Goal: Task Accomplishment & Management: Manage account settings

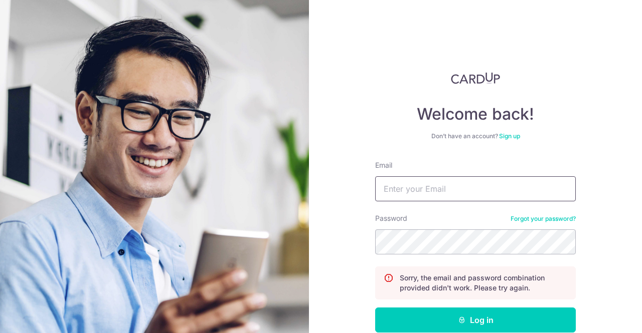
click at [500, 199] on input "Email" at bounding box center [475, 188] width 200 height 25
type input "ghimhock@hotmail.com"
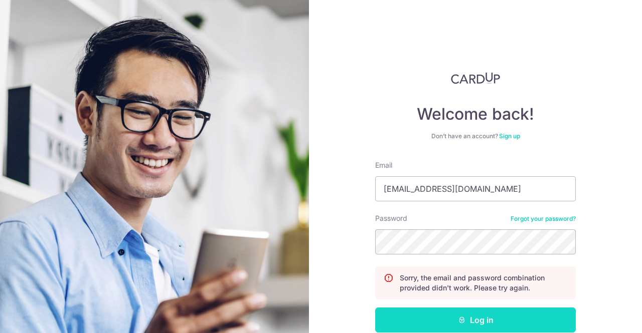
click at [502, 313] on button "Log in" at bounding box center [475, 320] width 200 height 25
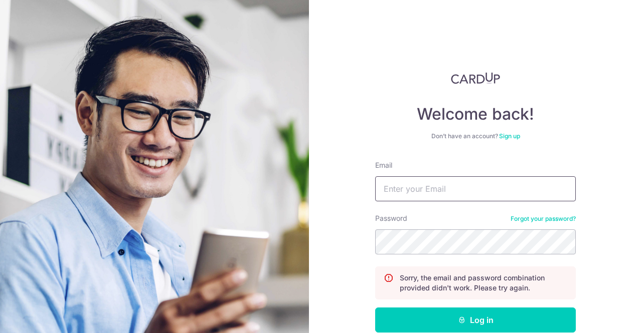
drag, startPoint x: 408, startPoint y: 184, endPoint x: 409, endPoint y: 199, distance: 15.1
click at [408, 184] on input "Email" at bounding box center [475, 188] width 200 height 25
click at [403, 226] on div "Password Forgot your password?" at bounding box center [475, 234] width 200 height 41
click at [404, 229] on div "Password Forgot your password?" at bounding box center [475, 234] width 200 height 41
click at [424, 192] on input "Email" at bounding box center [475, 188] width 200 height 25
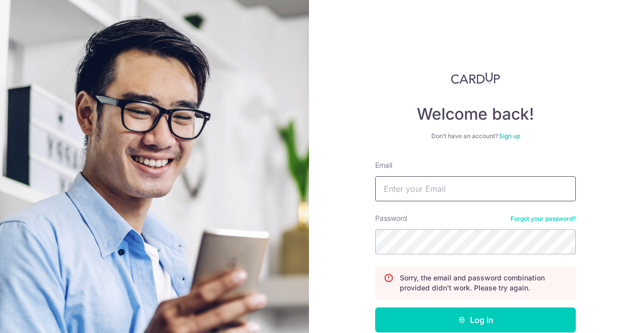
type input "ghimhock@hotmail.com"
click at [375, 308] on button "Log in" at bounding box center [475, 320] width 200 height 25
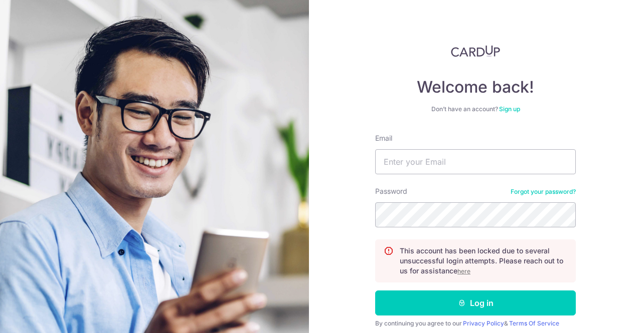
scroll to position [50, 0]
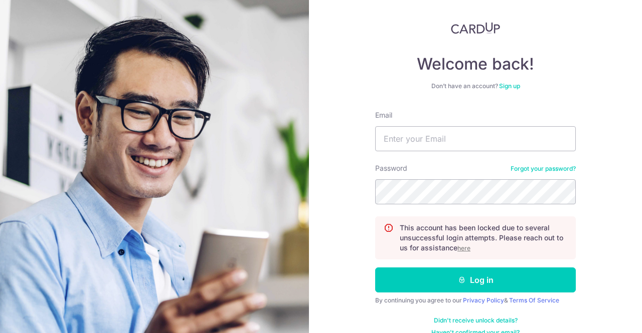
click at [543, 168] on link "Forgot your password?" at bounding box center [542, 169] width 65 height 8
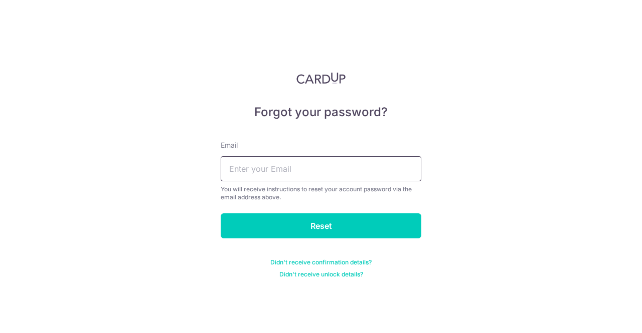
click at [372, 178] on input "text" at bounding box center [321, 168] width 200 height 25
type input "ghimhock@hotmail.com"
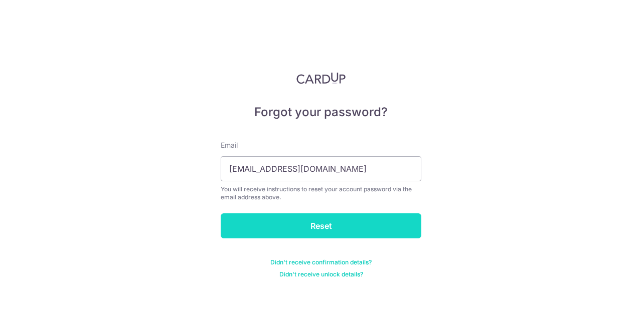
click at [333, 229] on input "Reset" at bounding box center [321, 226] width 200 height 25
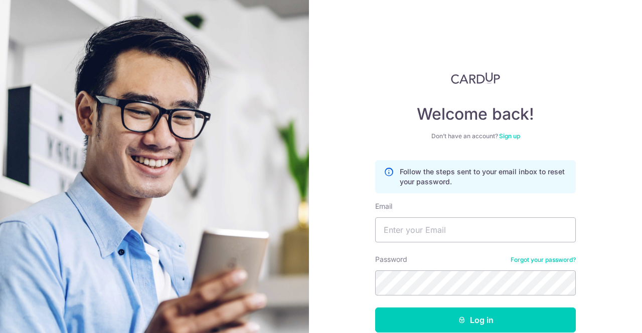
click at [586, 218] on div "Welcome back! Don’t have an account? Sign up Follow the steps sent to your emai…" at bounding box center [475, 166] width 333 height 333
click at [418, 231] on input "Email" at bounding box center [475, 230] width 200 height 25
type input "[EMAIL_ADDRESS][DOMAIN_NAME]"
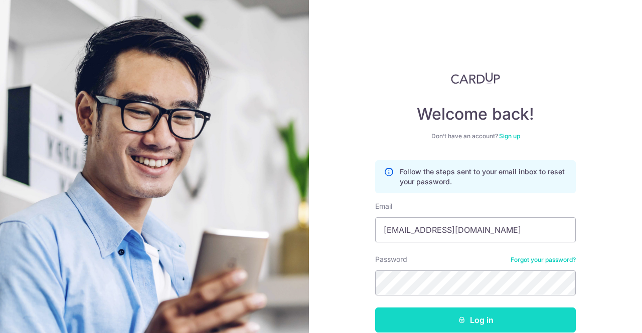
click at [493, 319] on button "Log in" at bounding box center [475, 320] width 200 height 25
